Goal: Information Seeking & Learning: Learn about a topic

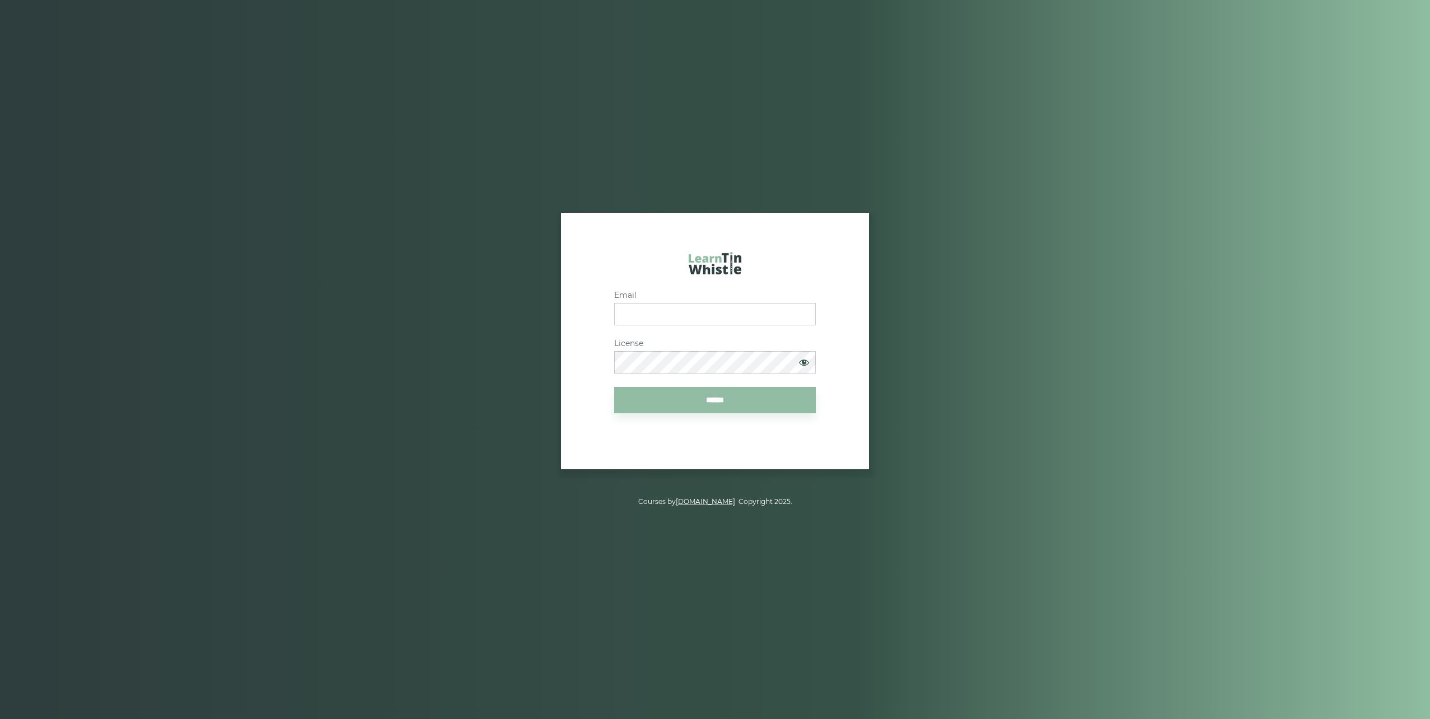
click at [215, 64] on div "Menu Course login Email License ****** Courses by LearnTinWhistle.com · Copyrig…" at bounding box center [715, 359] width 1430 height 719
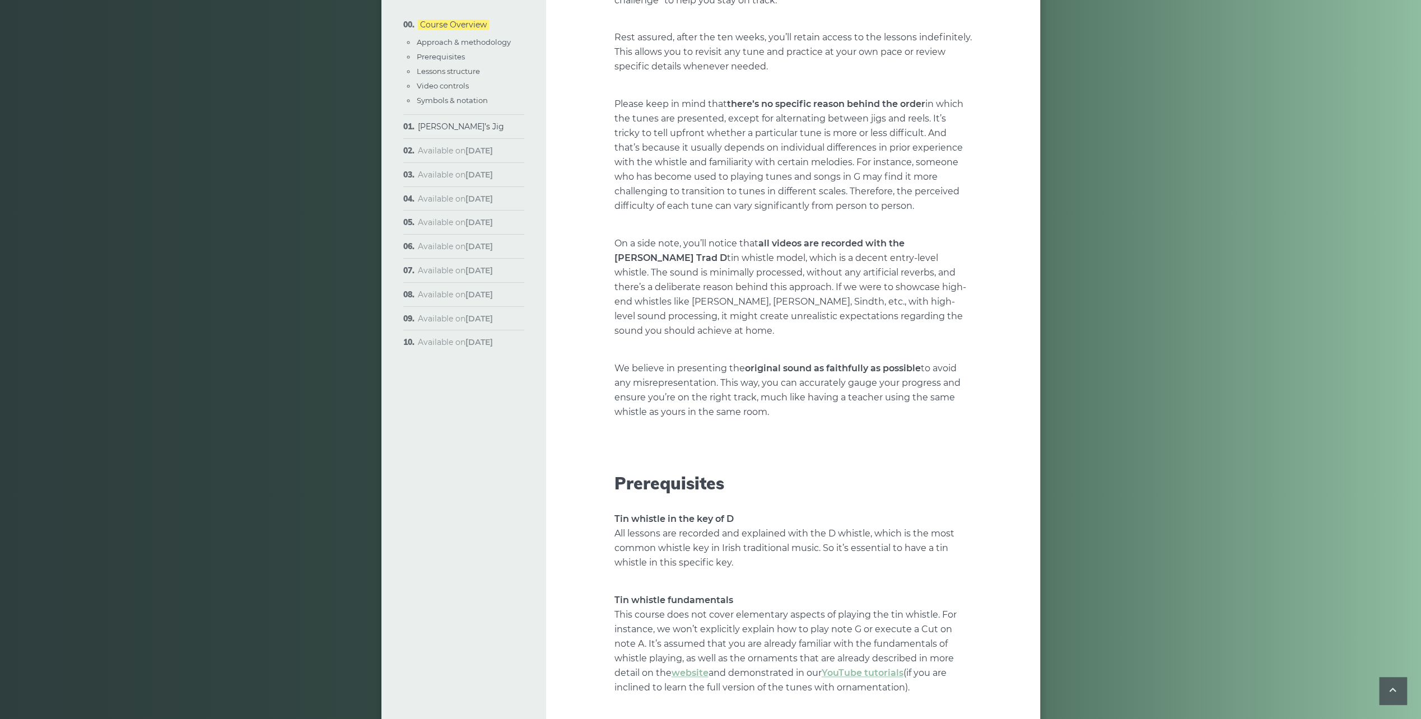
drag, startPoint x: 640, startPoint y: 294, endPoint x: 636, endPoint y: 299, distance: 7.2
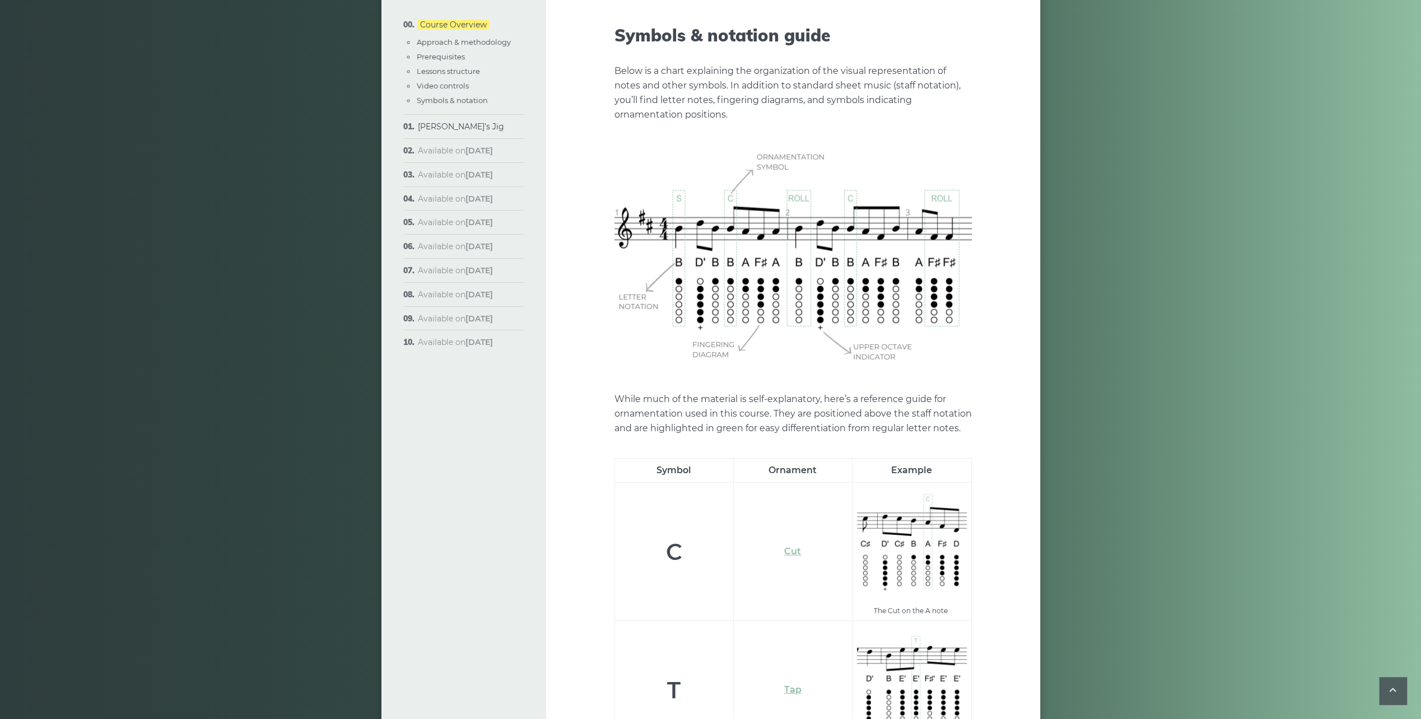
scroll to position [3383, 0]
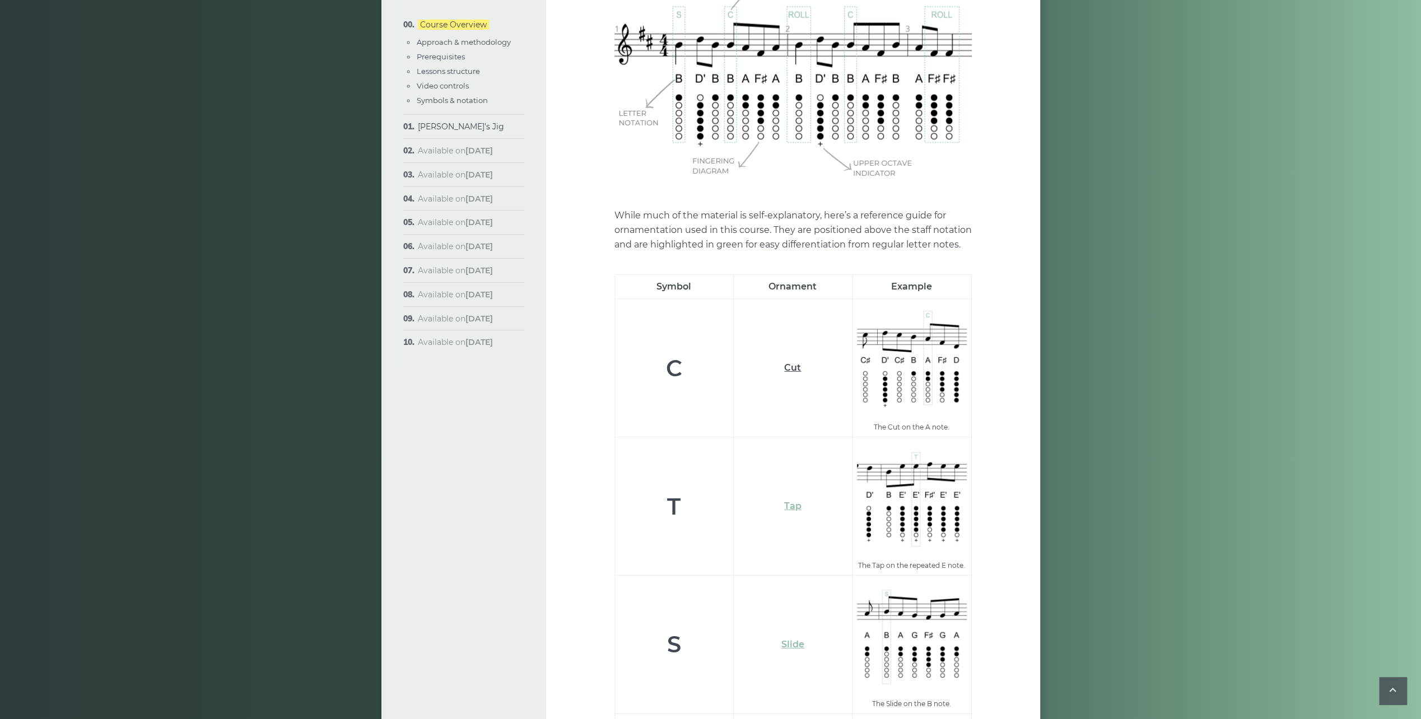
click at [795, 362] on link "Cut" at bounding box center [792, 367] width 17 height 11
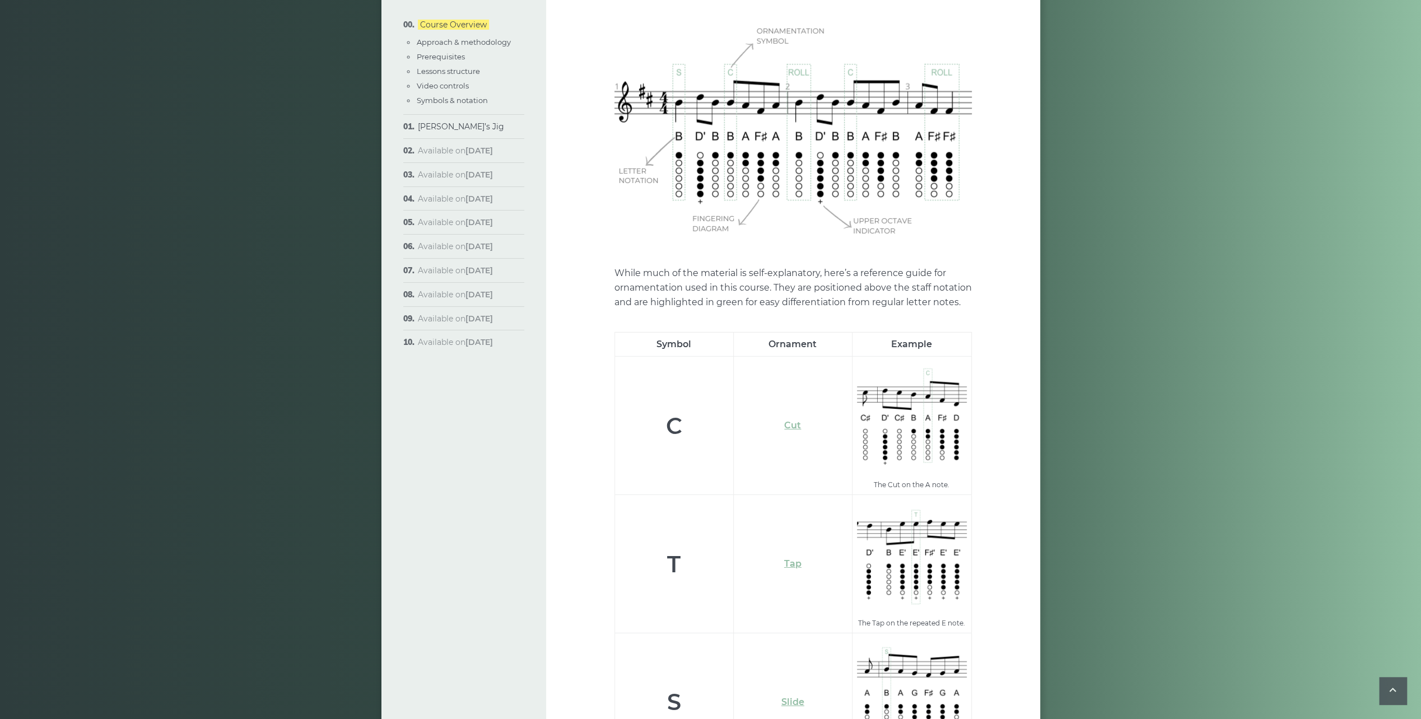
scroll to position [3215, 0]
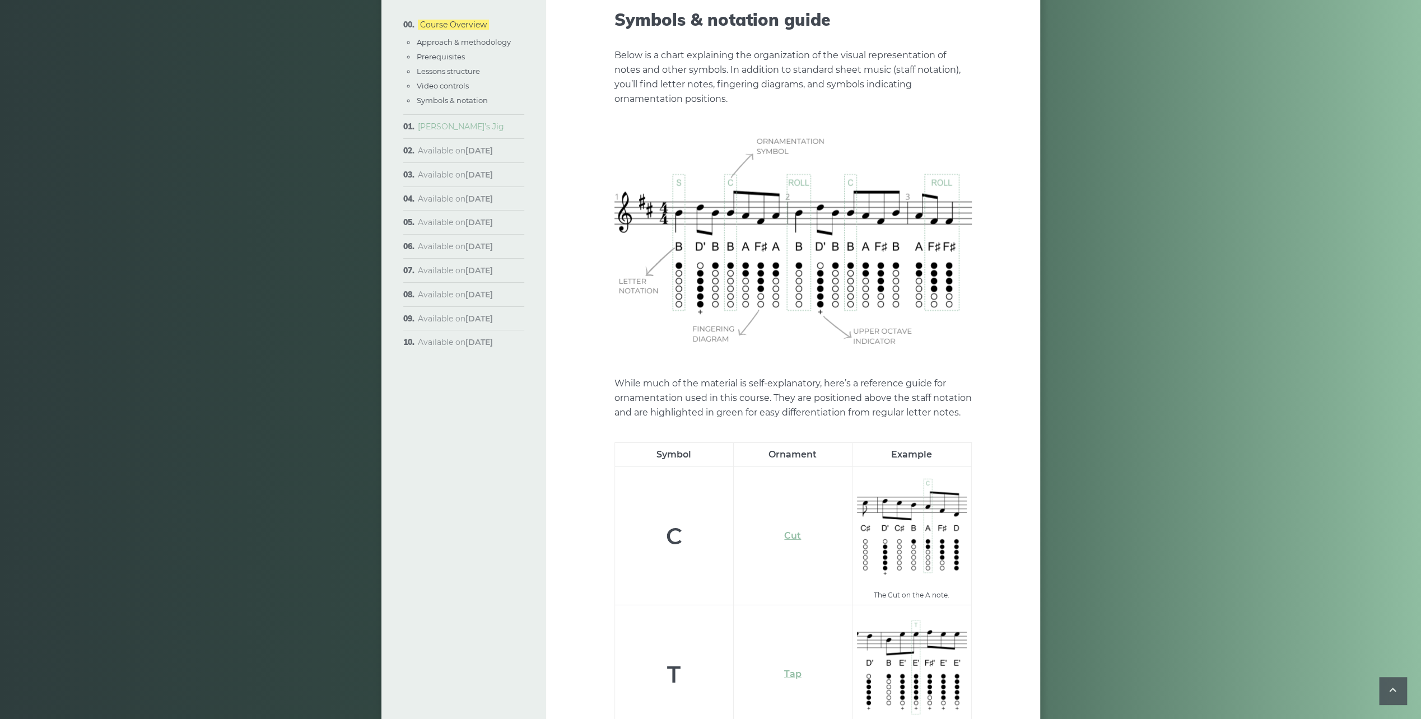
click at [450, 129] on link "[PERSON_NAME]’s Jig" at bounding box center [461, 127] width 86 height 10
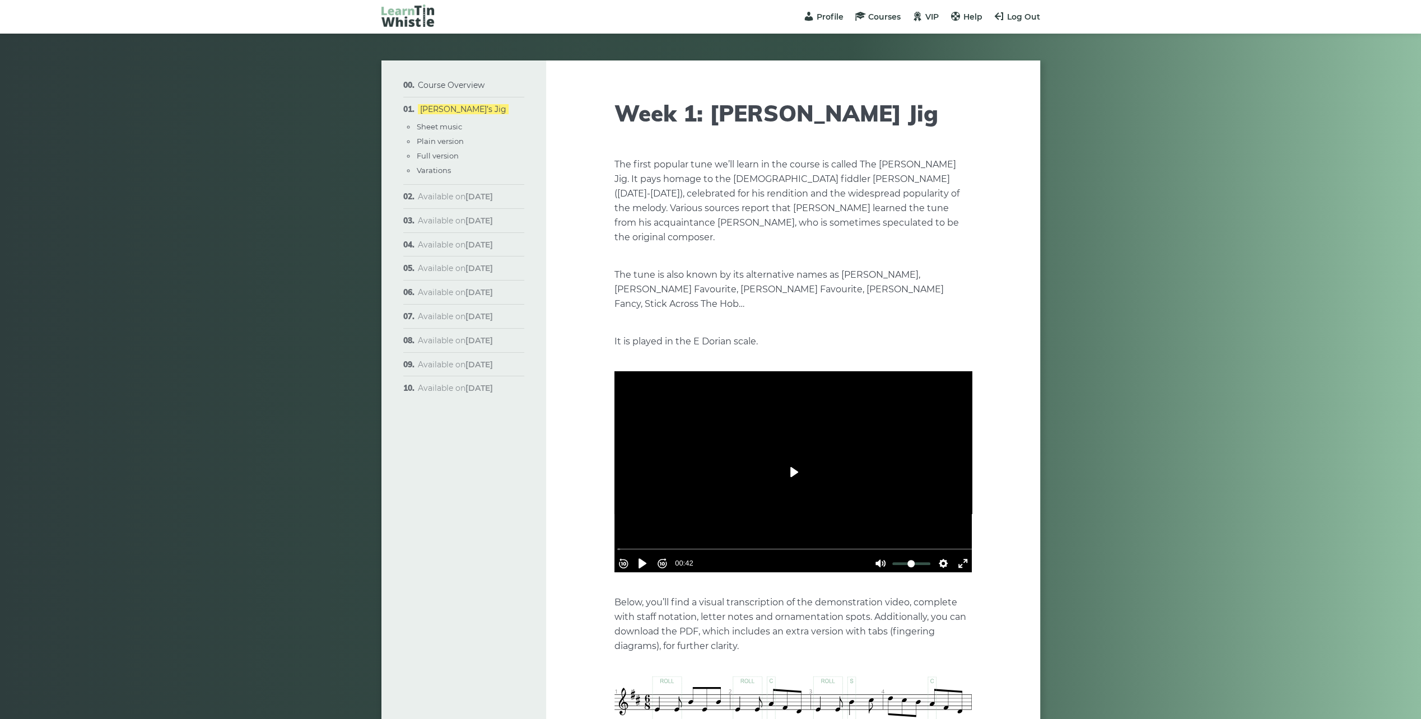
click at [798, 459] on button "Play" at bounding box center [793, 472] width 39 height 27
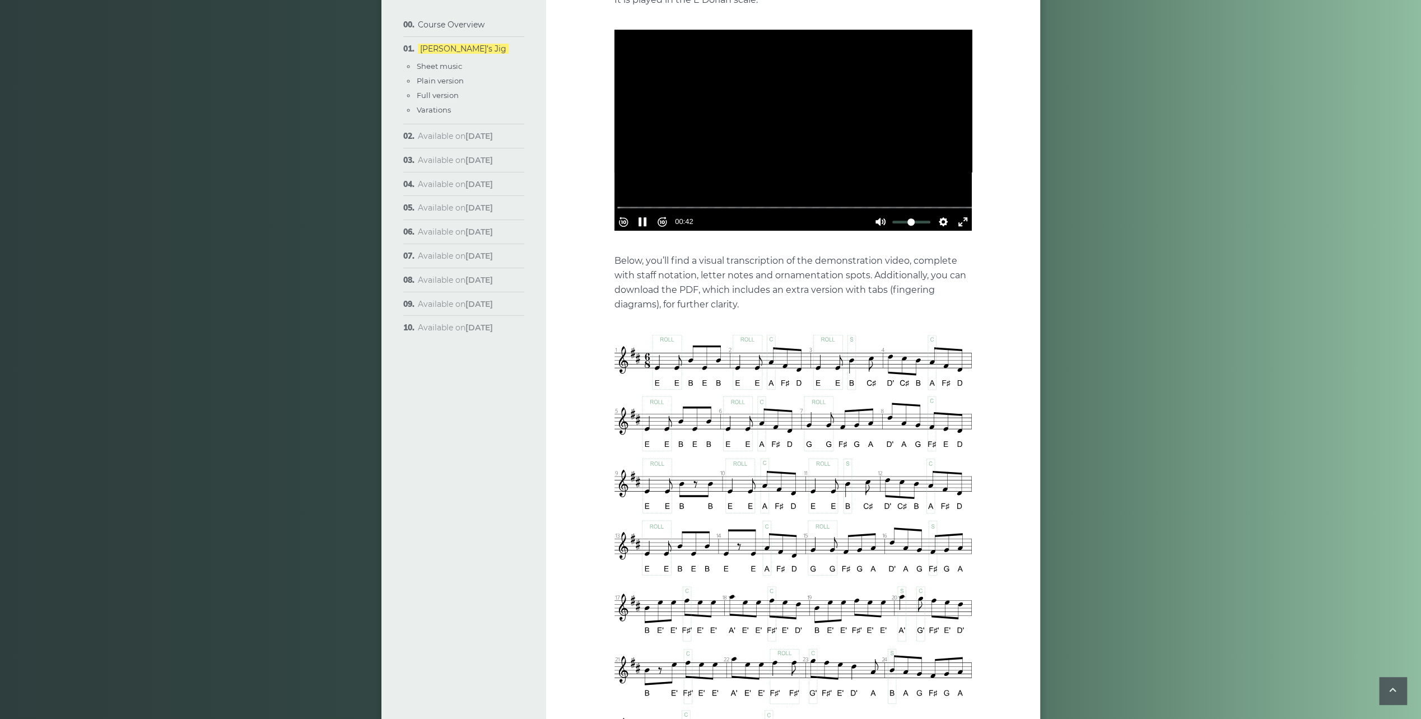
scroll to position [336, 0]
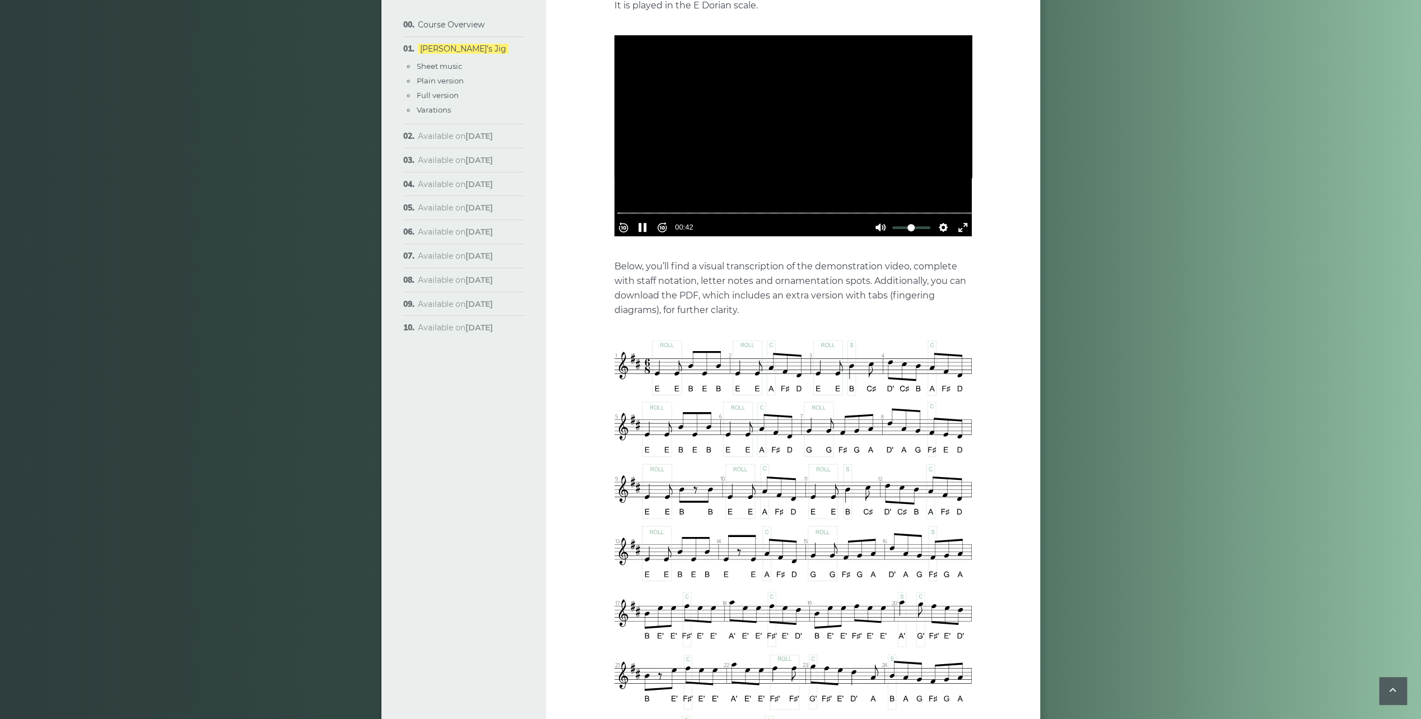
click at [660, 370] on img at bounding box center [793, 587] width 357 height 492
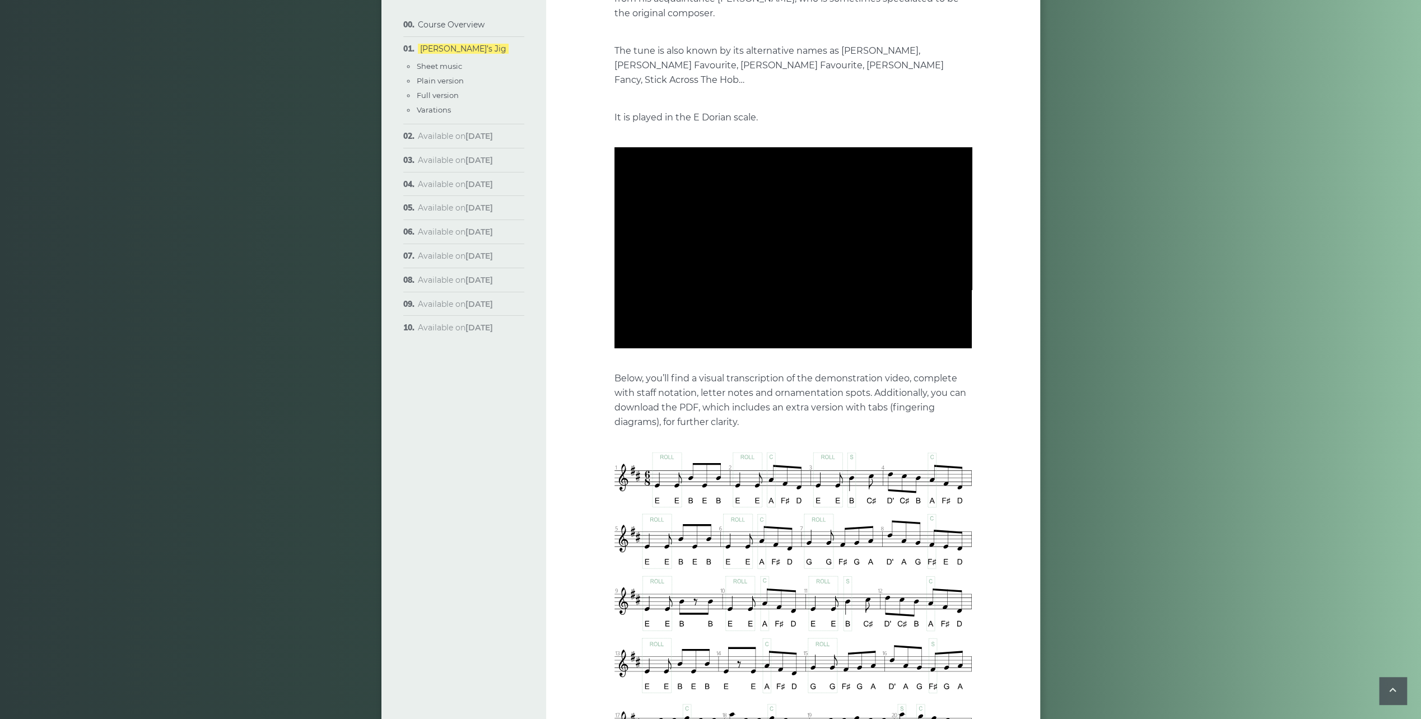
scroll to position [392, 0]
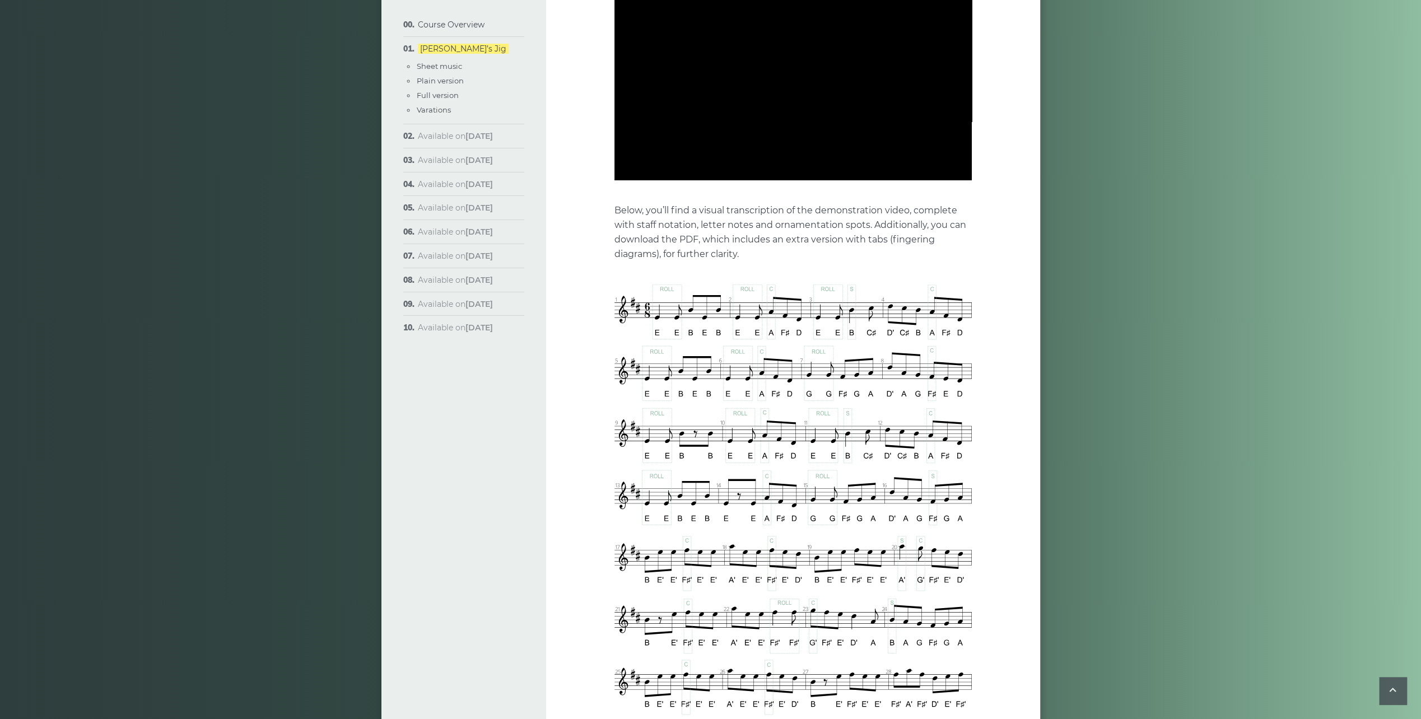
click at [651, 477] on img at bounding box center [793, 531] width 357 height 492
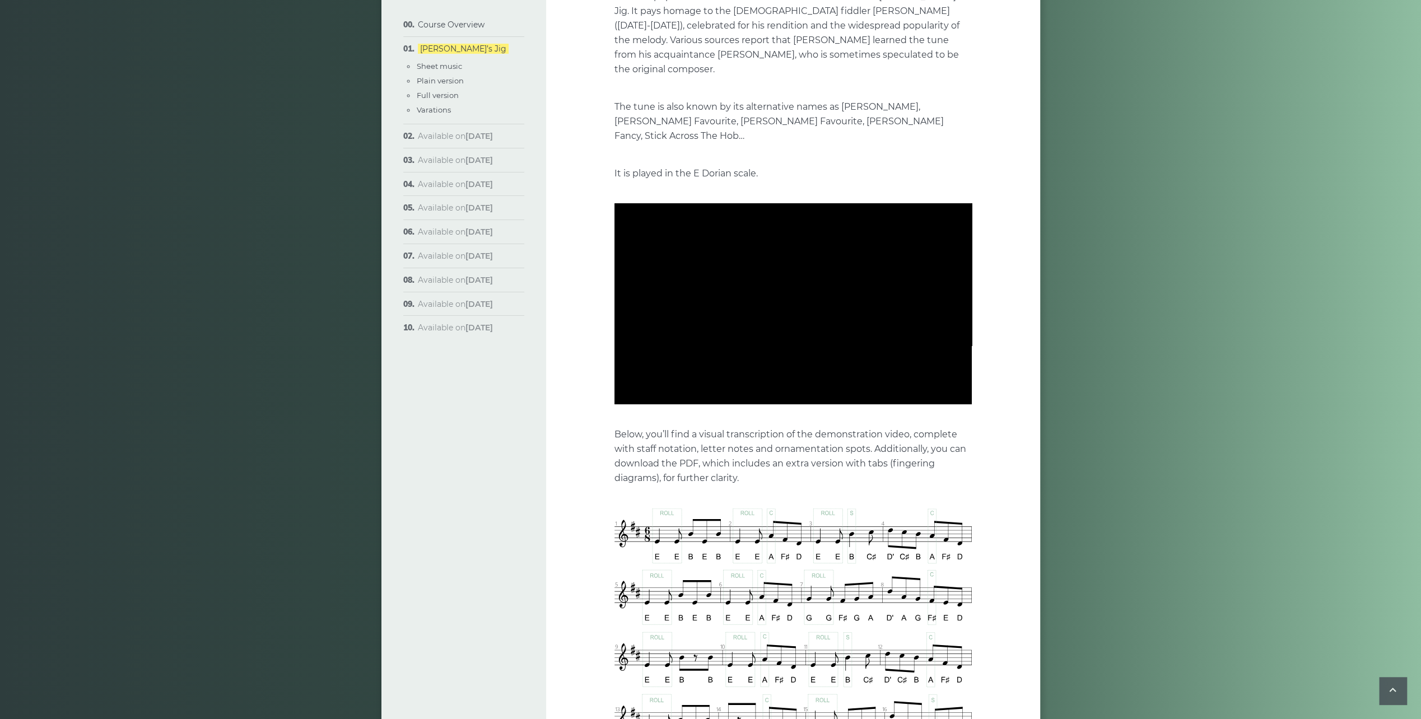
scroll to position [168, 0]
click at [942, 387] on button "Settings" at bounding box center [943, 396] width 18 height 18
click at [884, 362] on span "Speed Normal" at bounding box center [906, 368] width 55 height 12
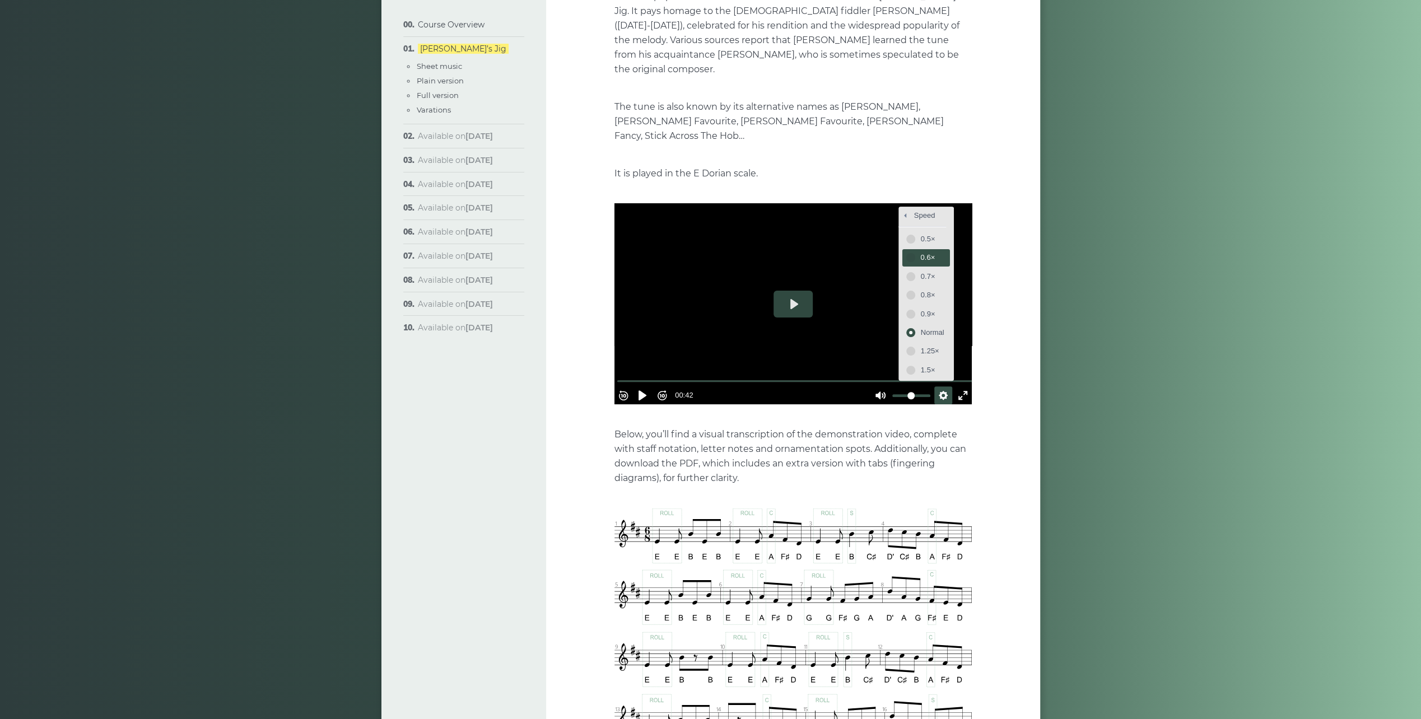
click at [921, 252] on span "0.6×" at bounding box center [933, 258] width 24 height 12
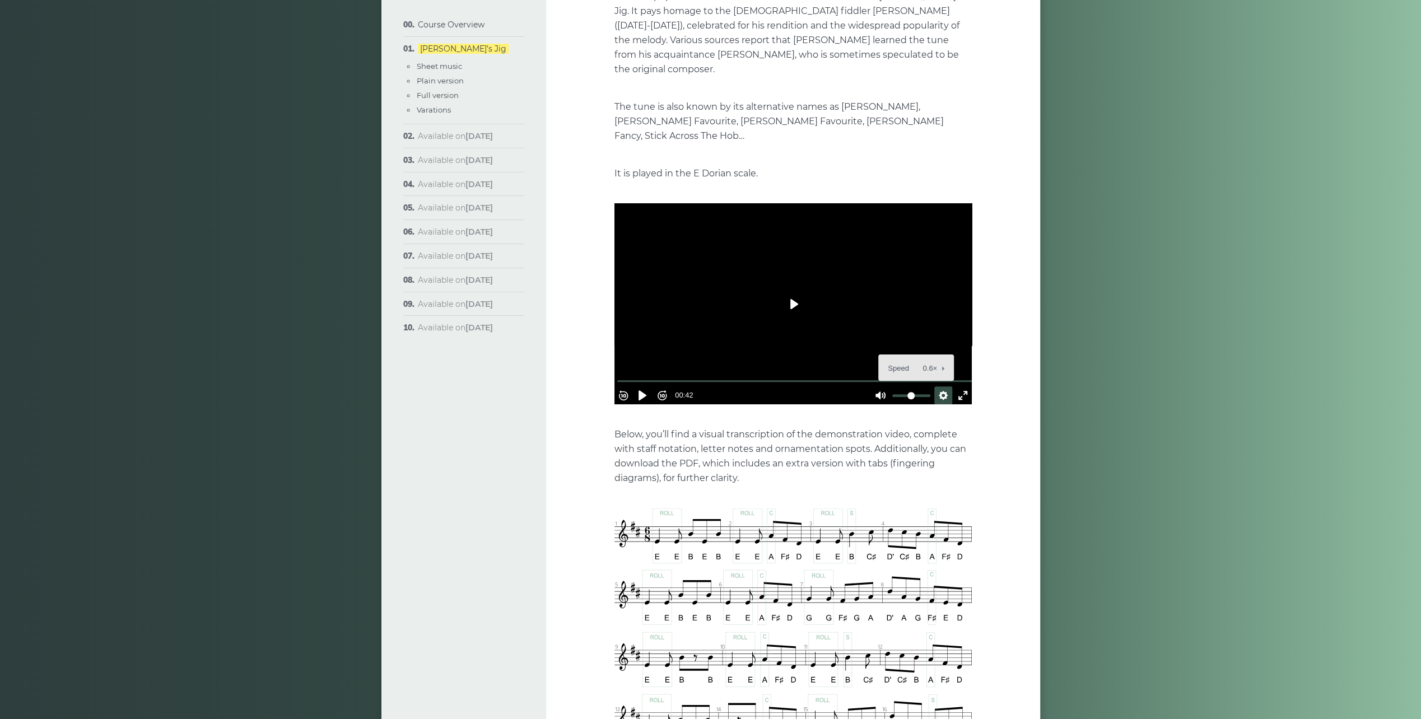
click at [783, 291] on button "Play" at bounding box center [793, 304] width 39 height 27
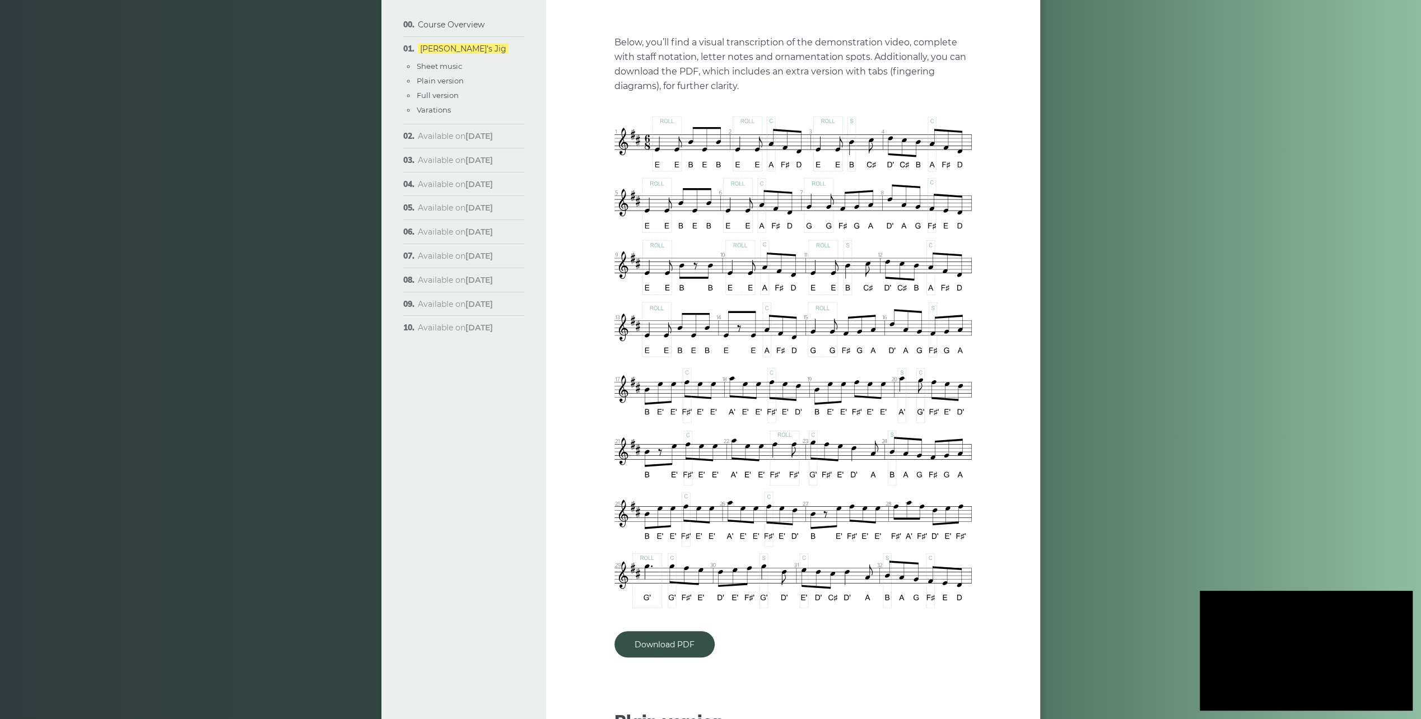
scroll to position [728, 0]
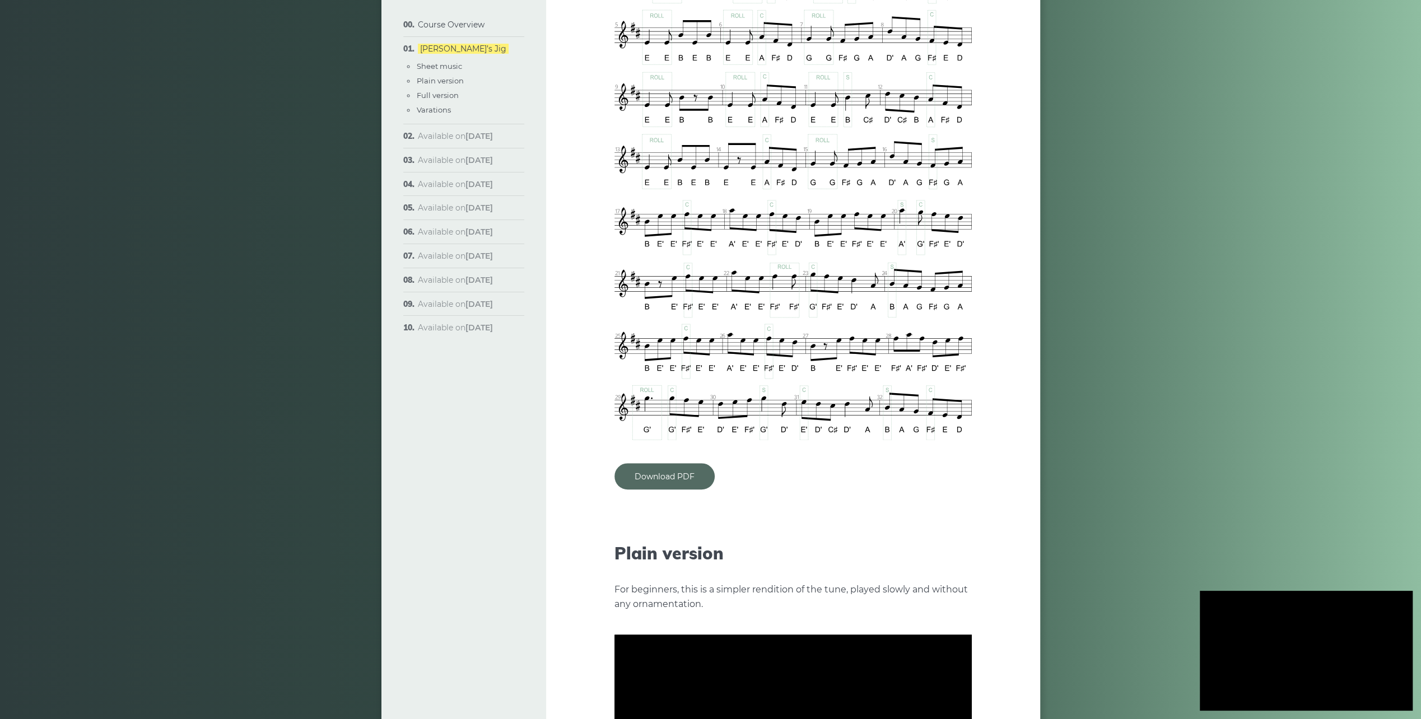
click at [639, 463] on link "Download PDF" at bounding box center [665, 476] width 100 height 26
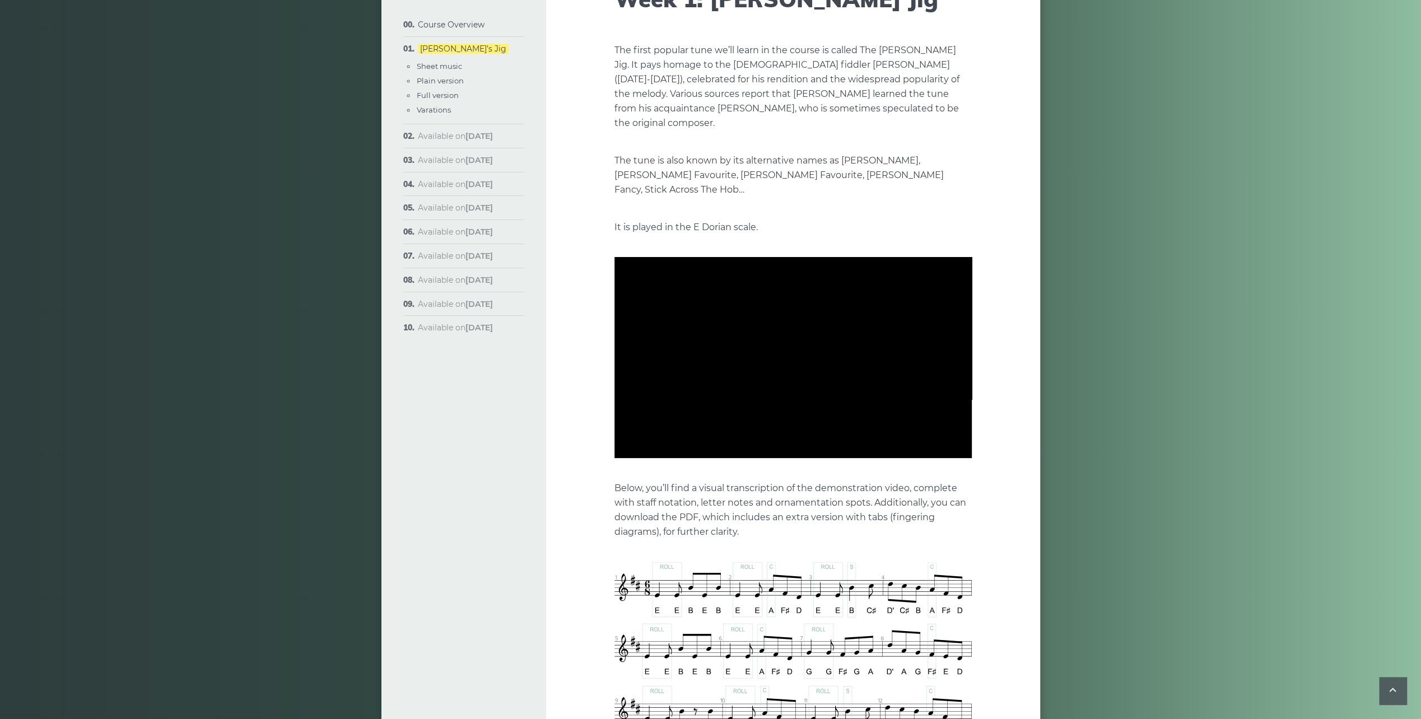
scroll to position [112, 0]
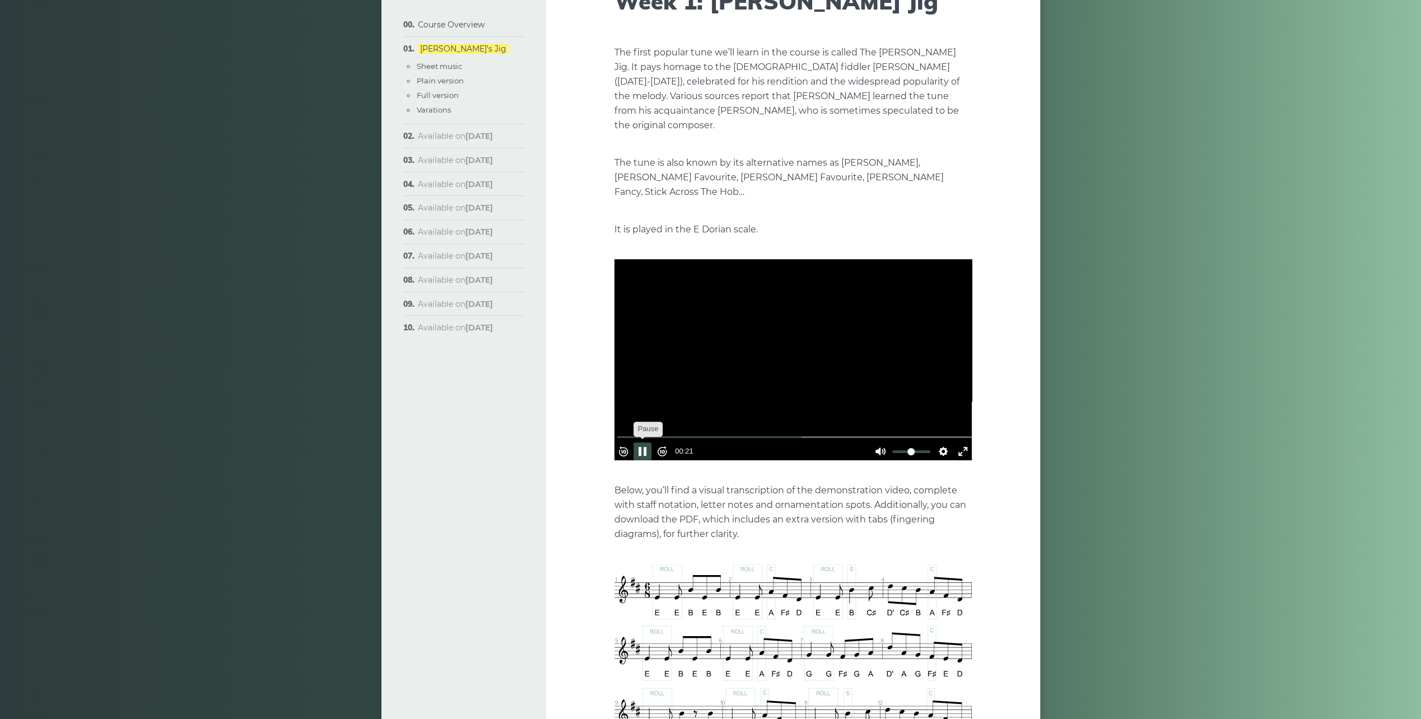
click at [648, 443] on button "Pause Play" at bounding box center [643, 452] width 18 height 18
type input "*****"
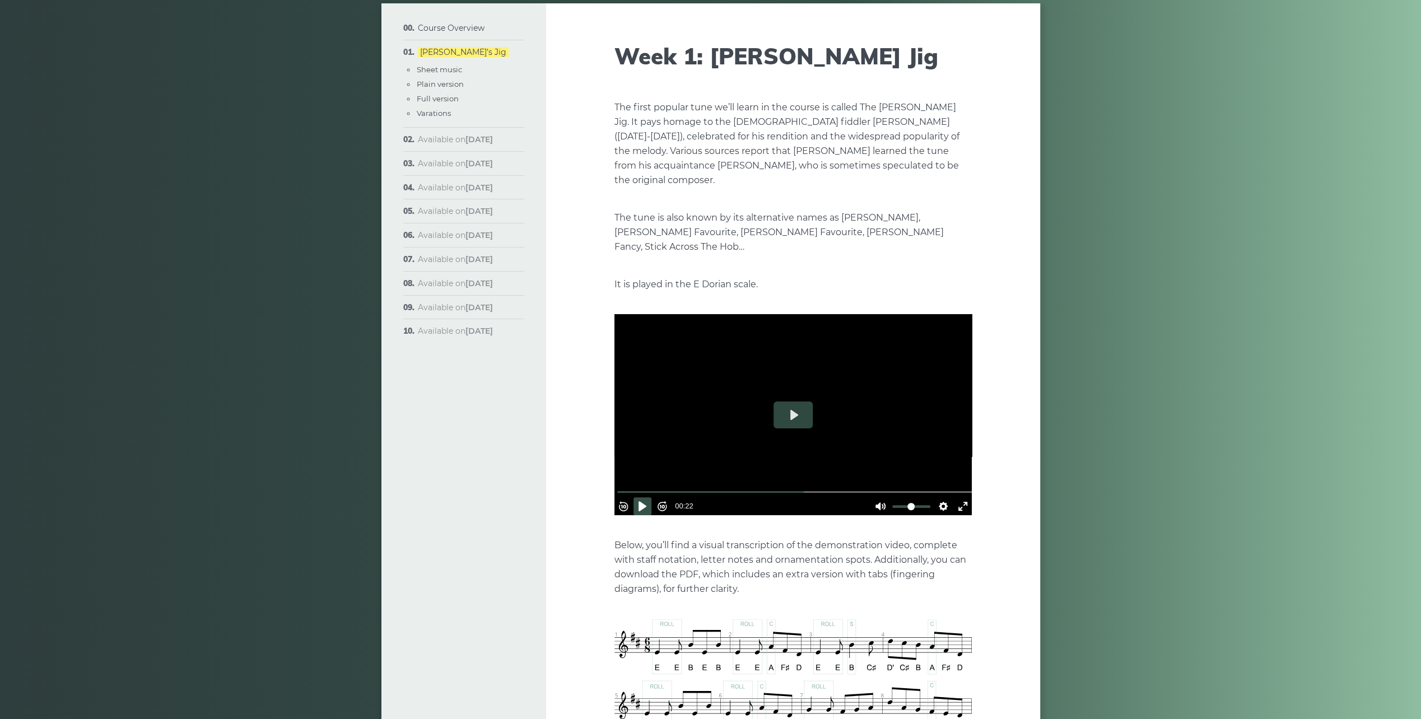
scroll to position [0, 0]
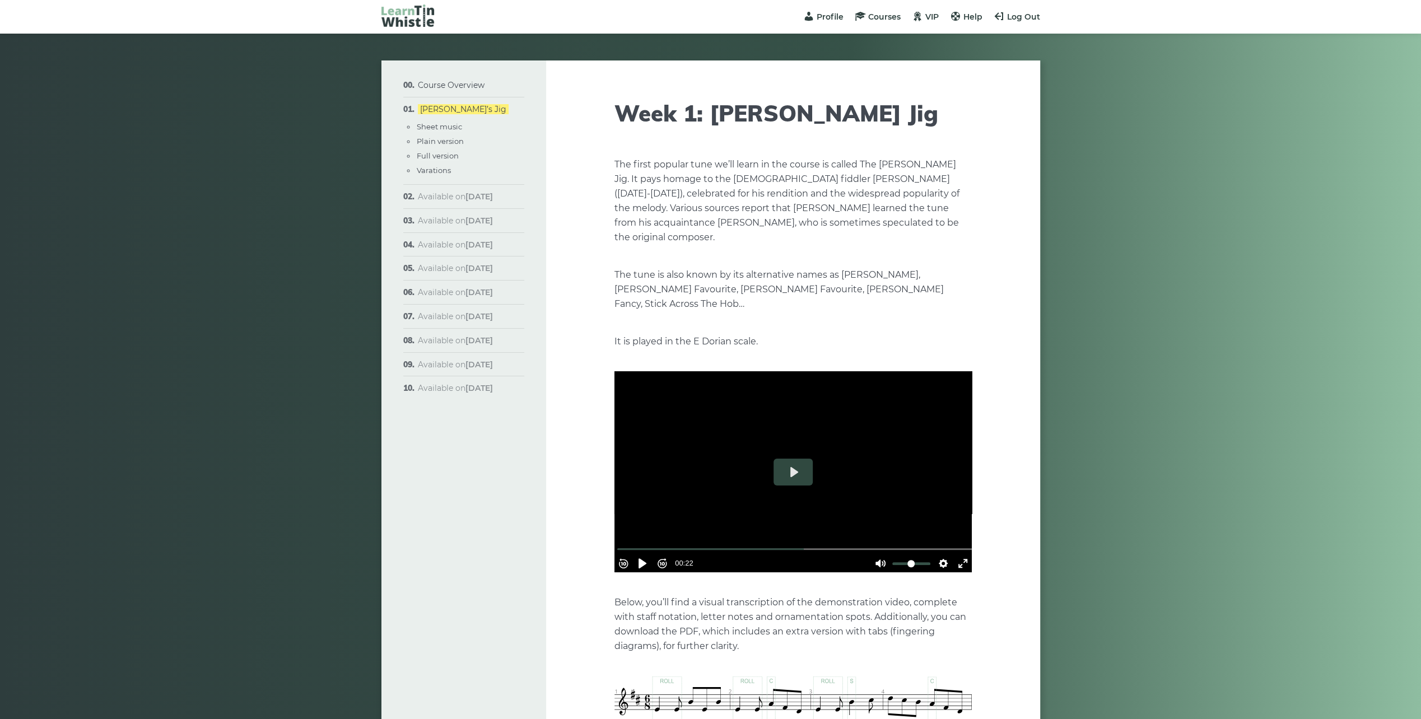
click at [446, 90] on li "Course Overview Approach & methodology Prerequisites Lessons structure Video co…" at bounding box center [463, 85] width 121 height 24
click at [447, 84] on link "Course Overview" at bounding box center [451, 85] width 67 height 10
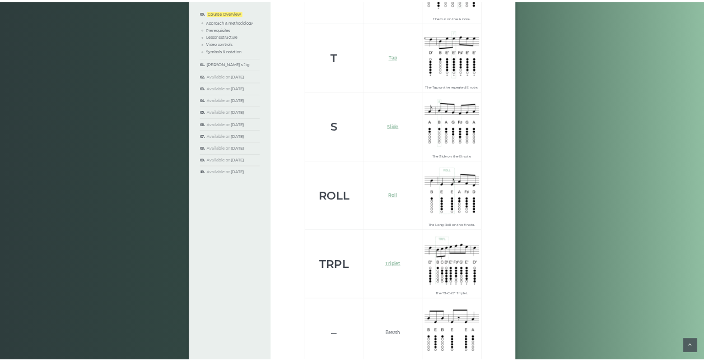
scroll to position [3775, 0]
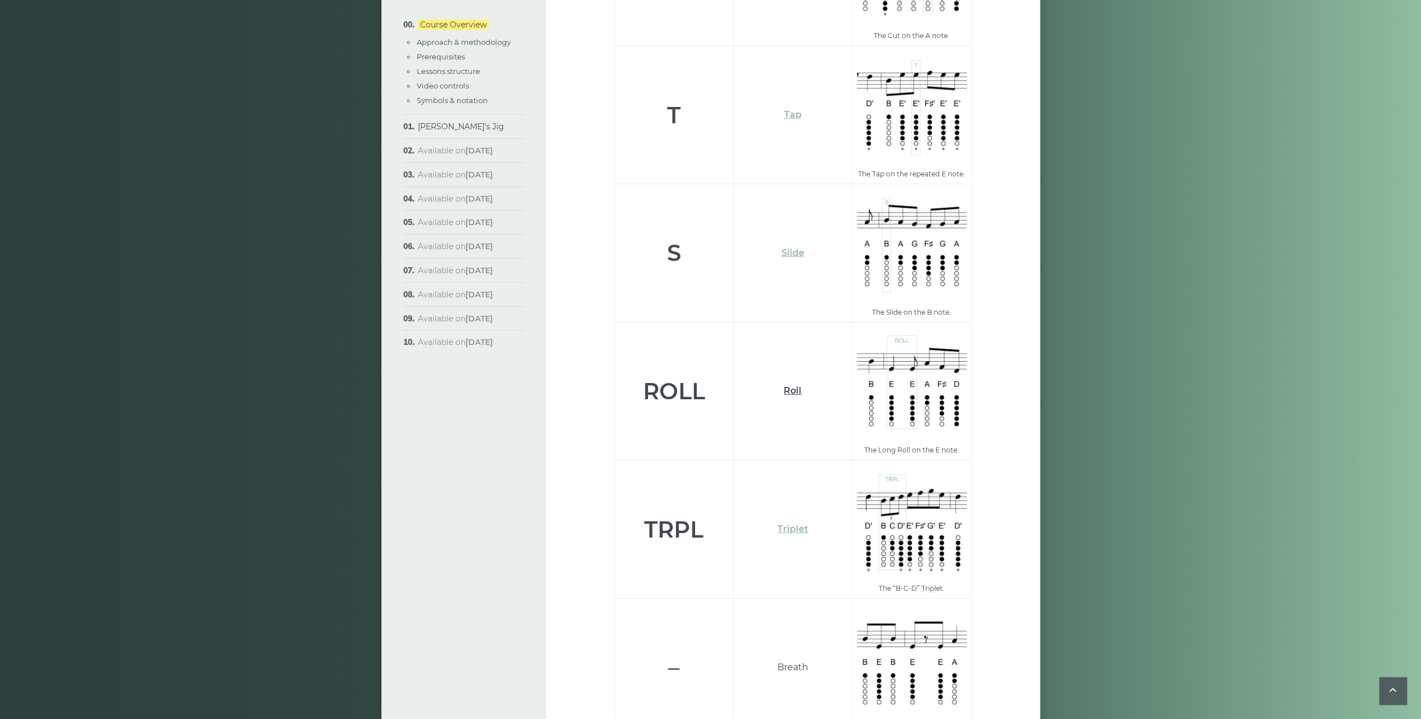
click at [793, 385] on link "Roll" at bounding box center [793, 390] width 18 height 11
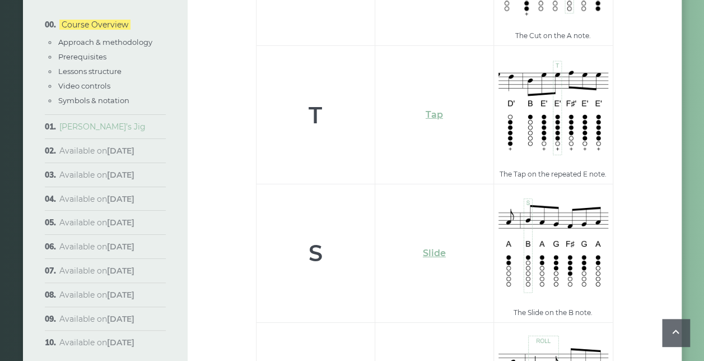
click at [88, 127] on link "Morisson’s Jig" at bounding box center [102, 127] width 86 height 10
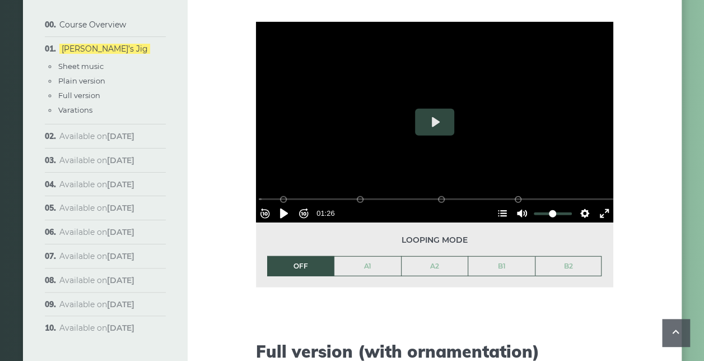
scroll to position [1344, 0]
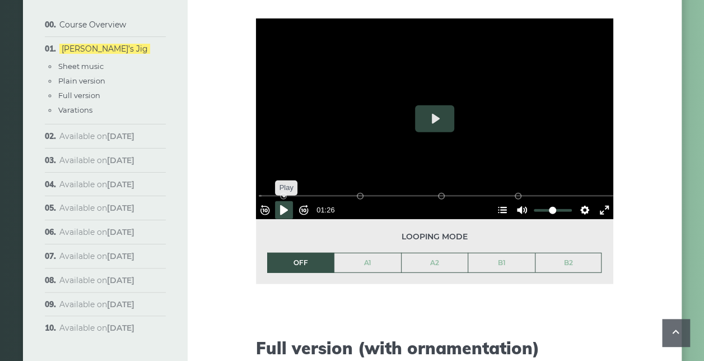
click at [288, 201] on button "Pause Play" at bounding box center [284, 210] width 18 height 18
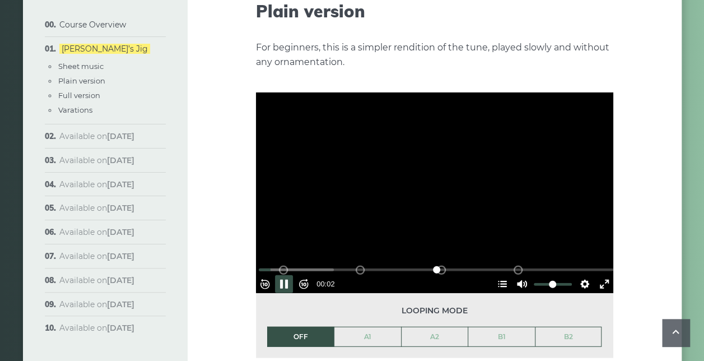
scroll to position [1288, 0]
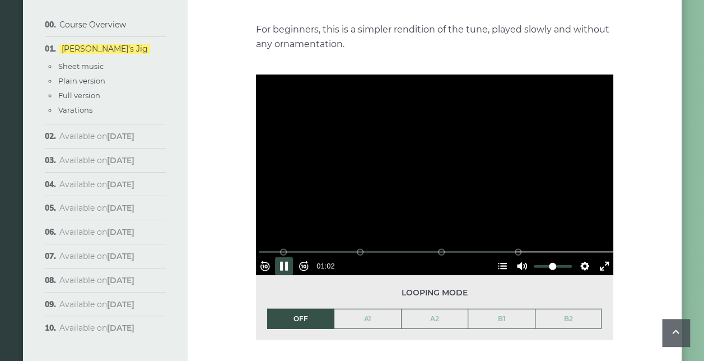
click at [411, 167] on div at bounding box center [434, 175] width 357 height 201
type input "*****"
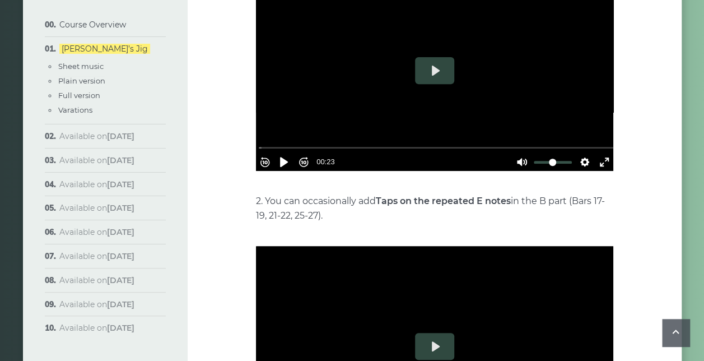
scroll to position [2185, 0]
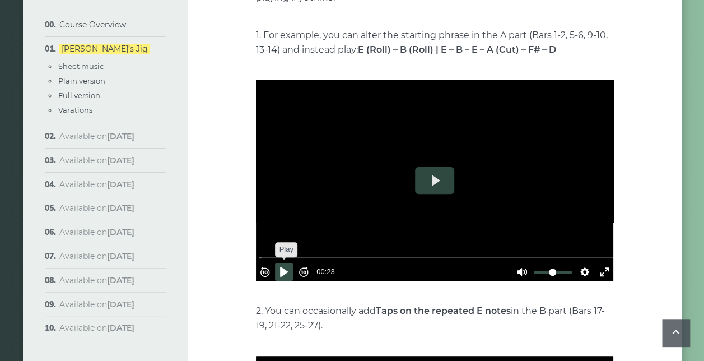
click at [290, 263] on button "Pause Play" at bounding box center [284, 272] width 18 height 18
click at [287, 263] on button "Pause Play" at bounding box center [284, 272] width 18 height 18
type input "****"
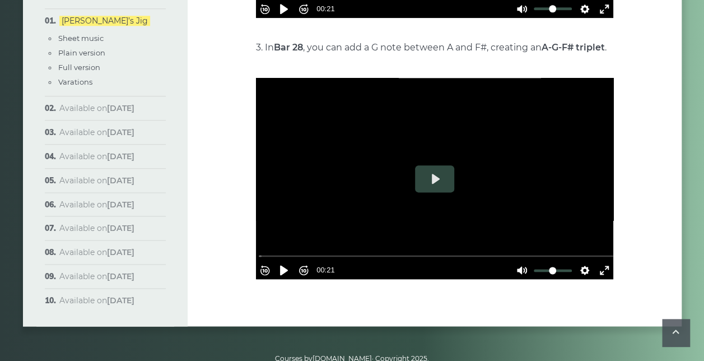
scroll to position [2752, 0]
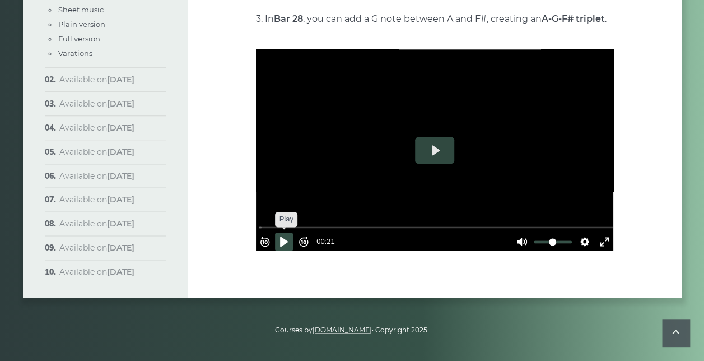
click at [287, 232] on button "Pause Play" at bounding box center [284, 241] width 18 height 18
click at [284, 232] on button "Pause Play" at bounding box center [284, 241] width 18 height 18
type input "*****"
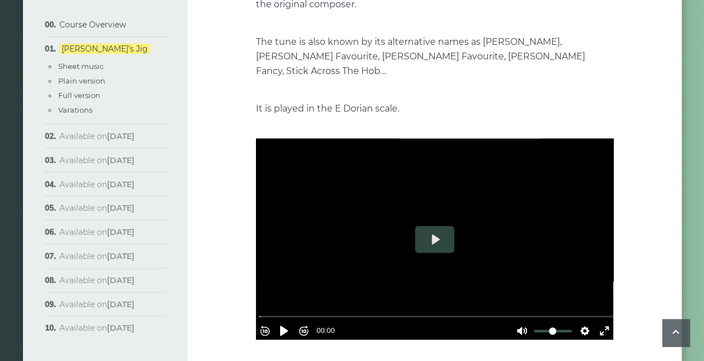
scroll to position [280, 0]
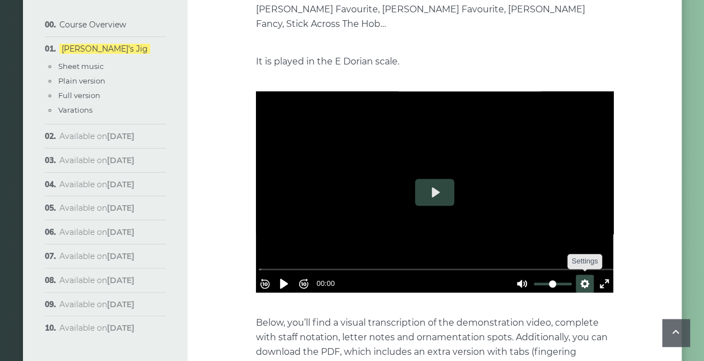
click at [579, 274] on button "Settings" at bounding box center [585, 283] width 18 height 18
click at [551, 250] on span "Speed Normal" at bounding box center [547, 256] width 55 height 12
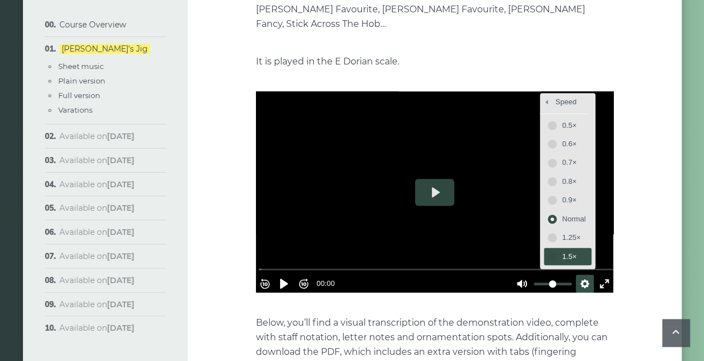
click at [562, 250] on span "1.5×" at bounding box center [574, 256] width 24 height 12
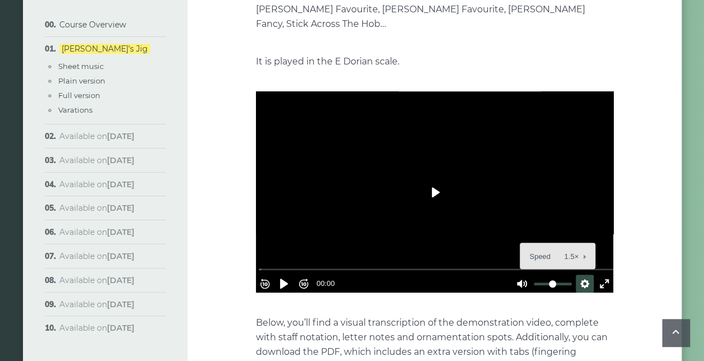
click at [441, 182] on button "Play" at bounding box center [434, 192] width 39 height 27
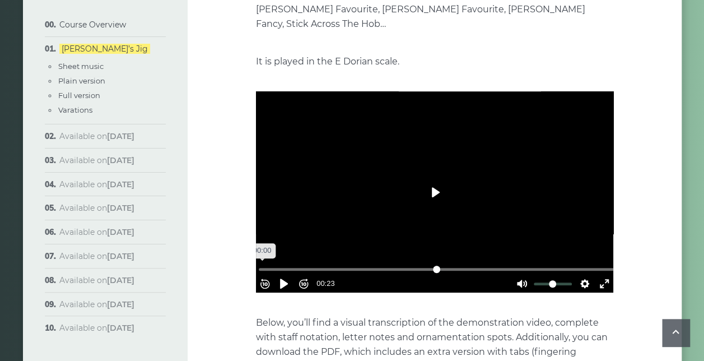
drag, startPoint x: 455, startPoint y: 251, endPoint x: 211, endPoint y: 248, distance: 243.7
click at [259, 264] on input "Seek" at bounding box center [437, 269] width 356 height 11
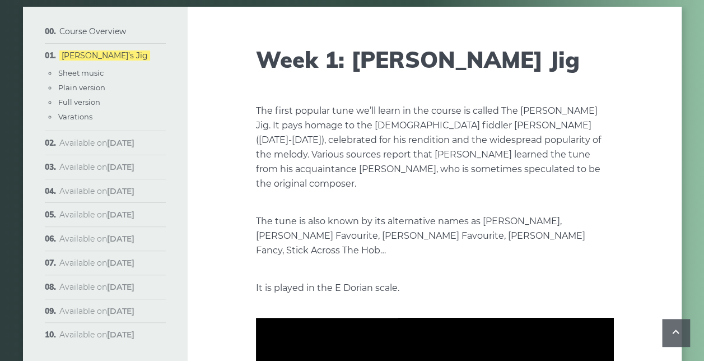
scroll to position [0, 0]
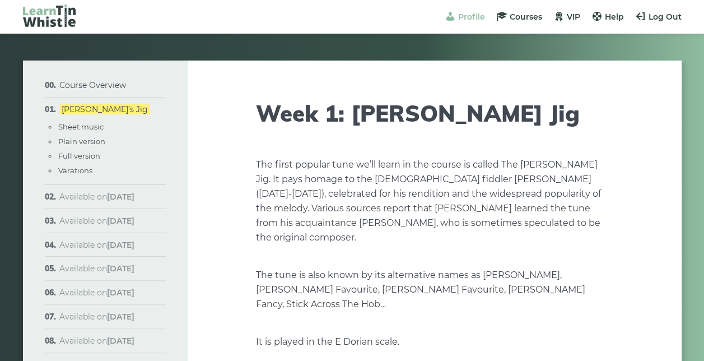
click at [460, 16] on span "Profile" at bounding box center [471, 17] width 27 height 10
type input "*****"
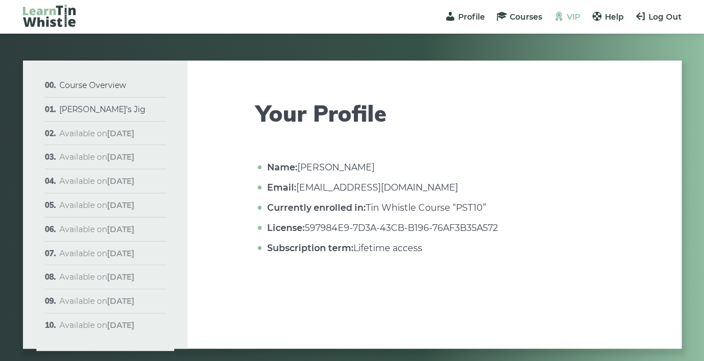
click at [570, 15] on span "VIP" at bounding box center [573, 17] width 13 height 10
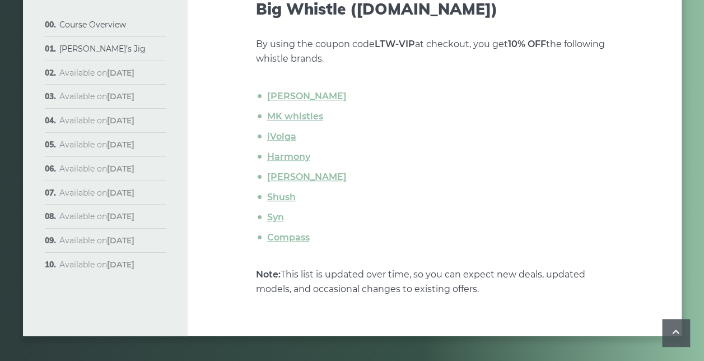
scroll to position [369, 0]
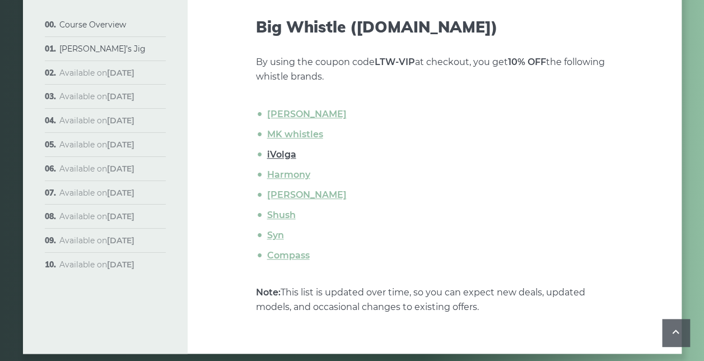
click at [276, 156] on link "iVolga" at bounding box center [281, 154] width 29 height 11
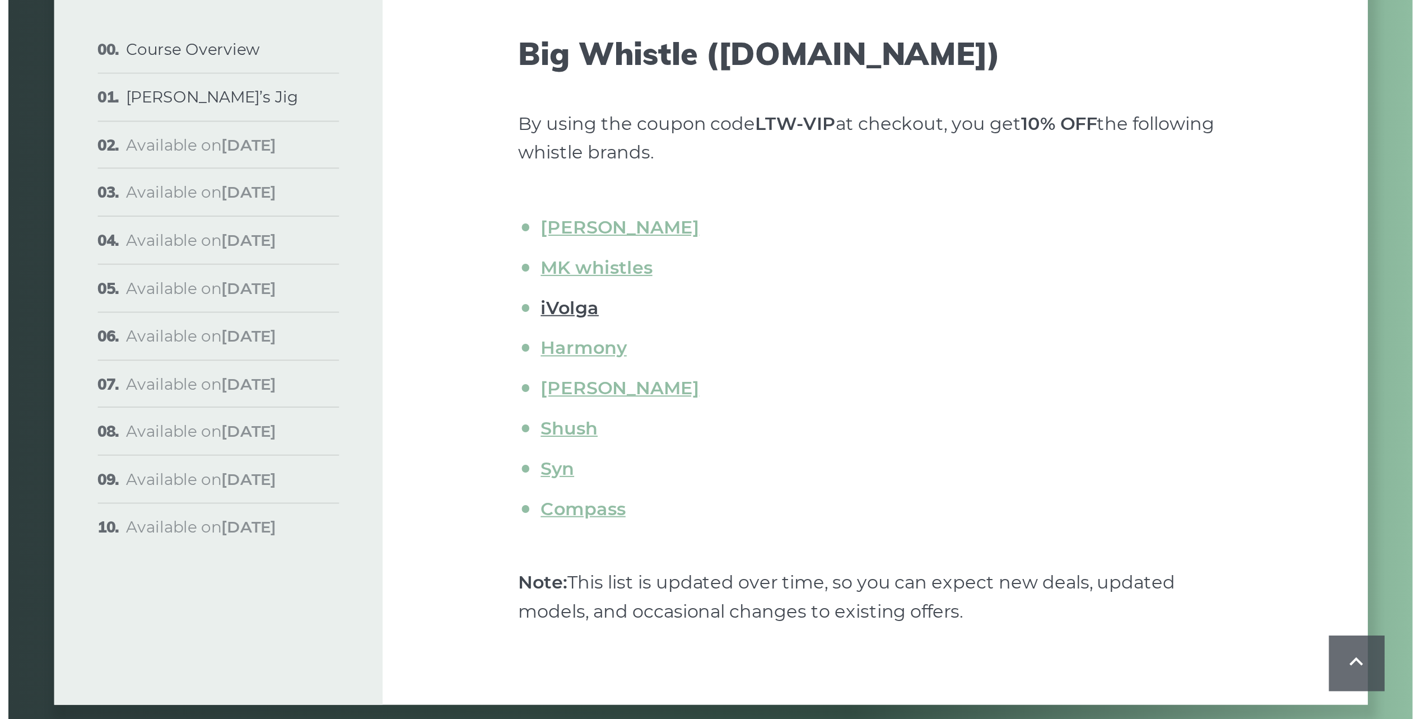
scroll to position [66, 0]
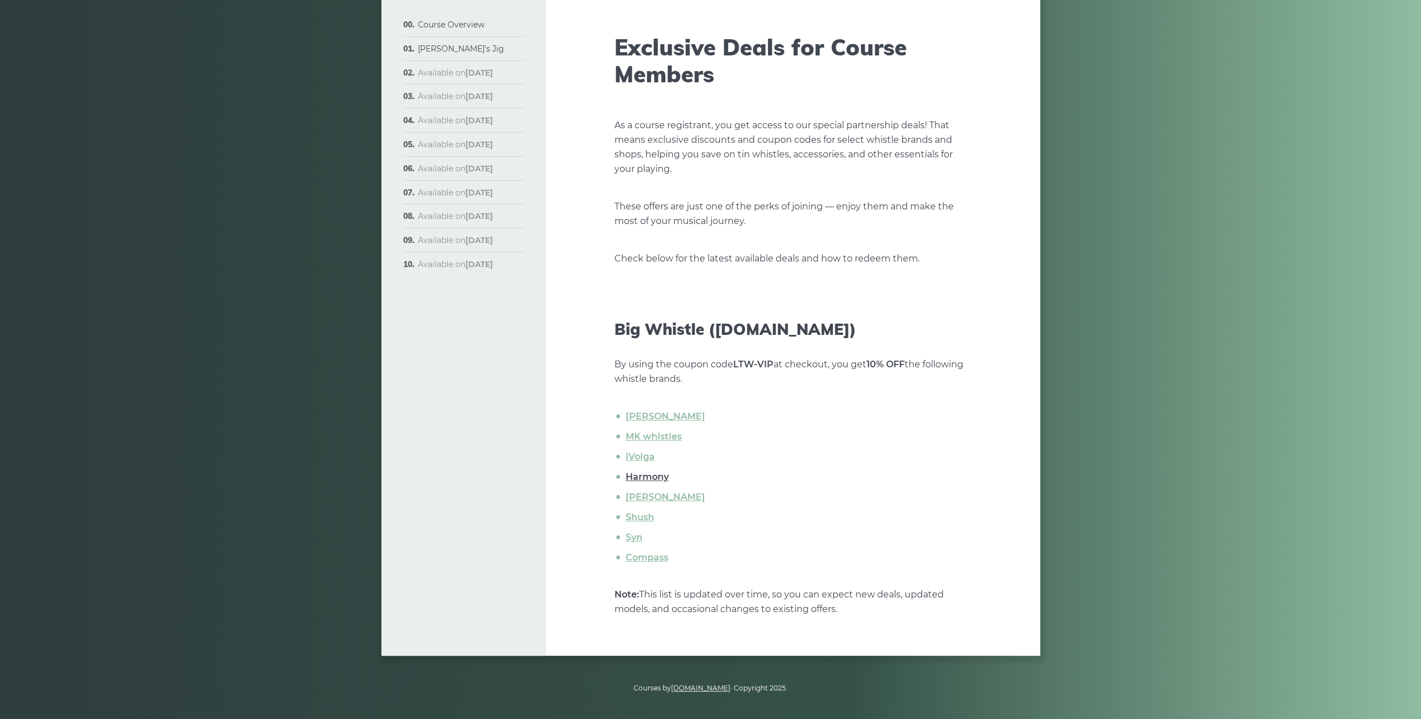
click at [657, 360] on link "Harmony" at bounding box center [647, 477] width 43 height 11
